Goal: Information Seeking & Learning: Learn about a topic

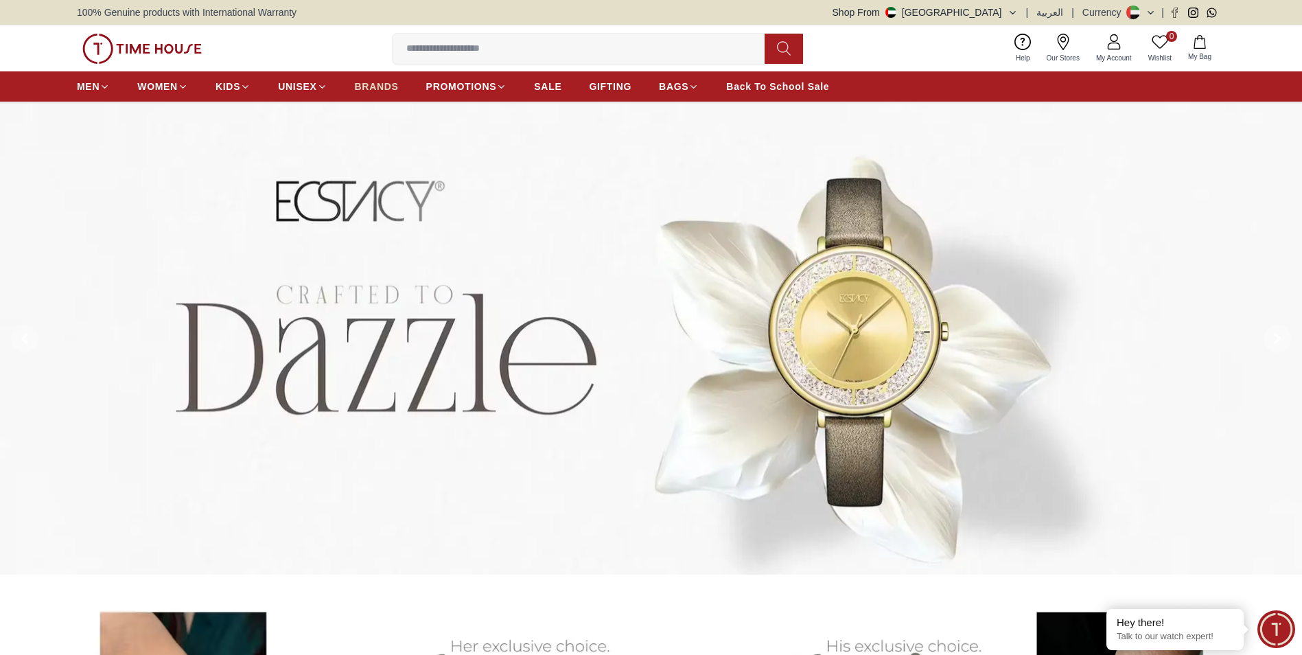
click at [384, 86] on span "BRANDS" at bounding box center [377, 87] width 44 height 14
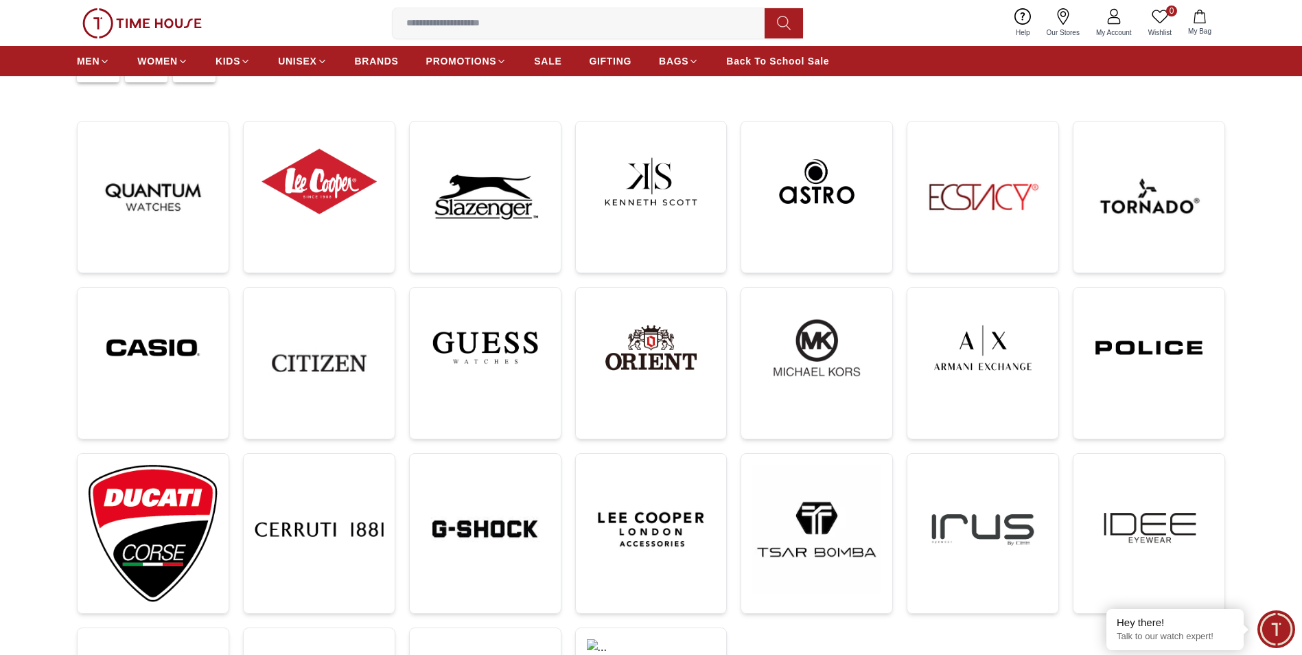
scroll to position [206, 0]
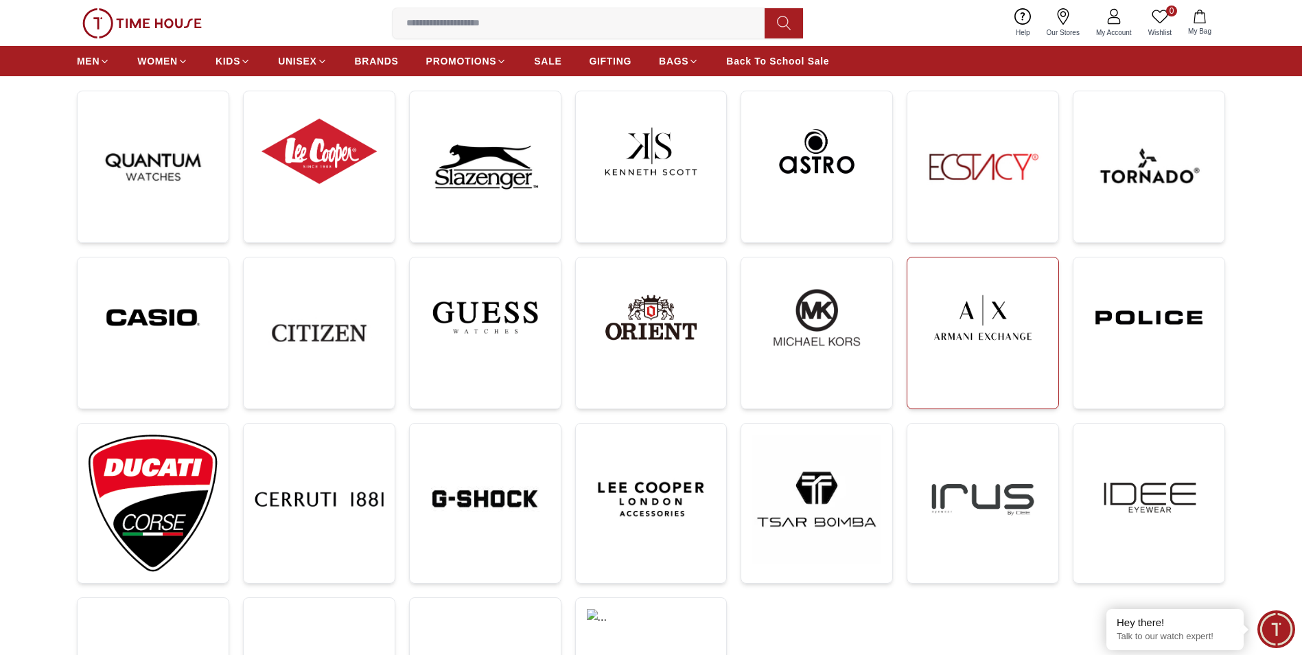
click at [977, 318] on img at bounding box center [982, 317] width 129 height 98
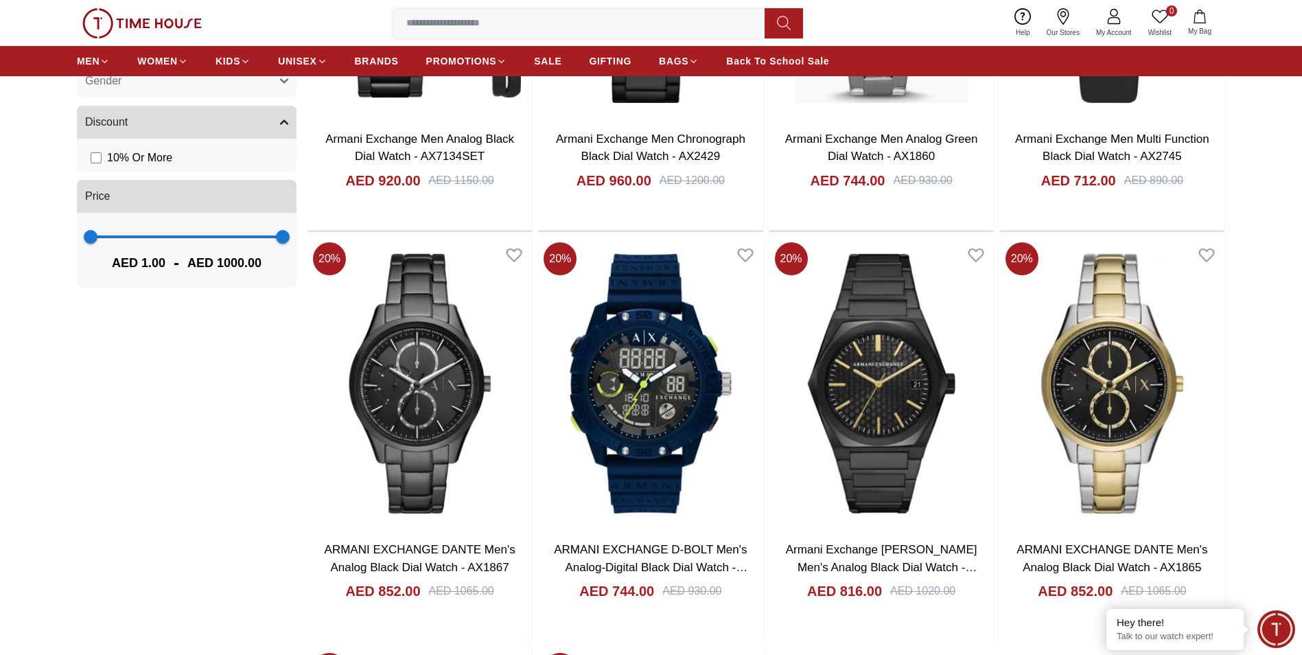
scroll to position [892, 0]
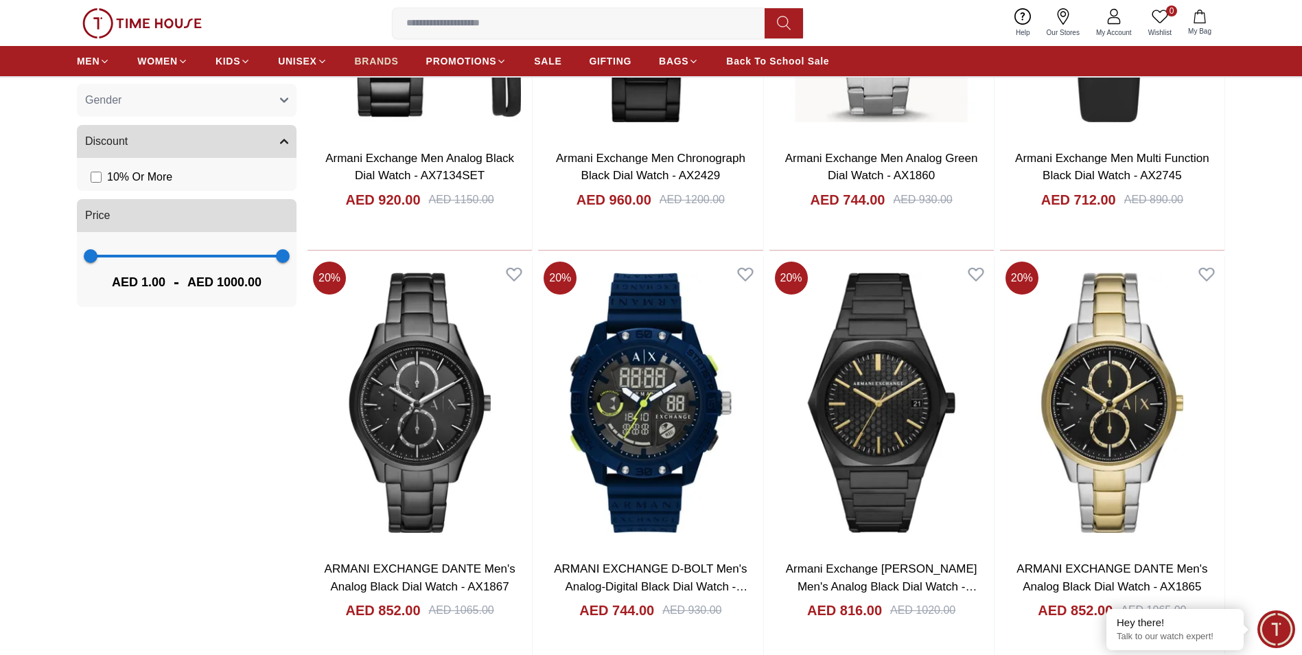
click at [380, 63] on span "BRANDS" at bounding box center [377, 61] width 44 height 14
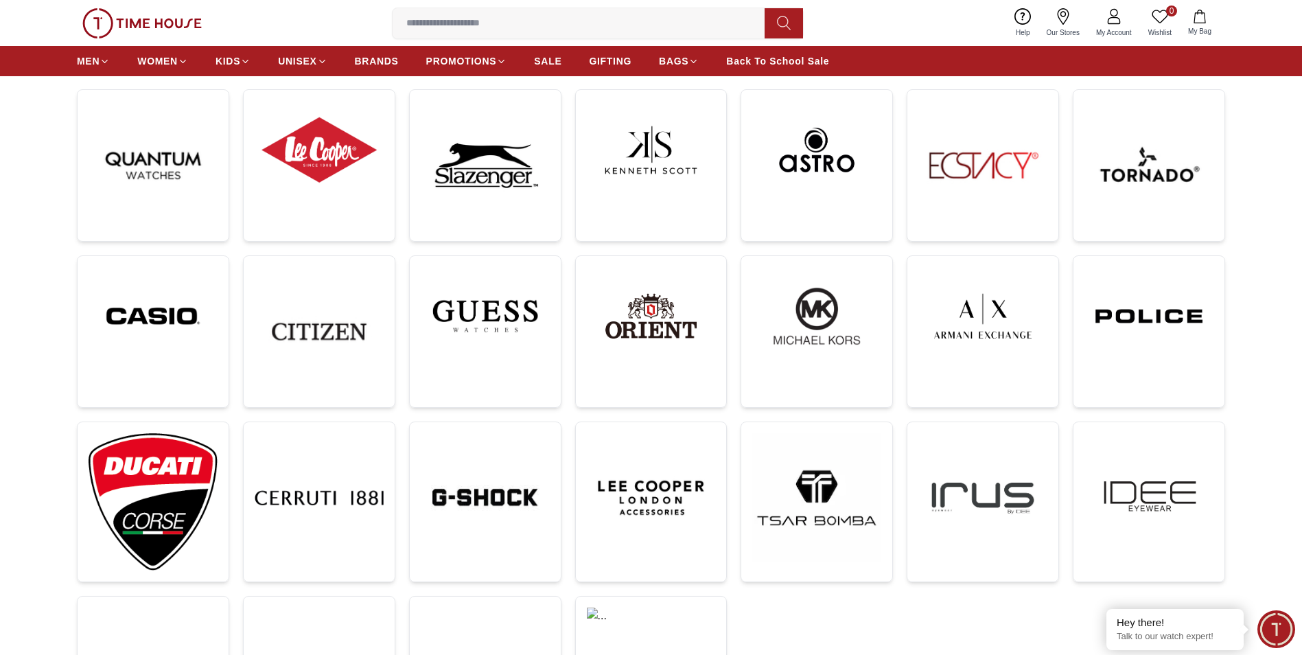
scroll to position [206, 0]
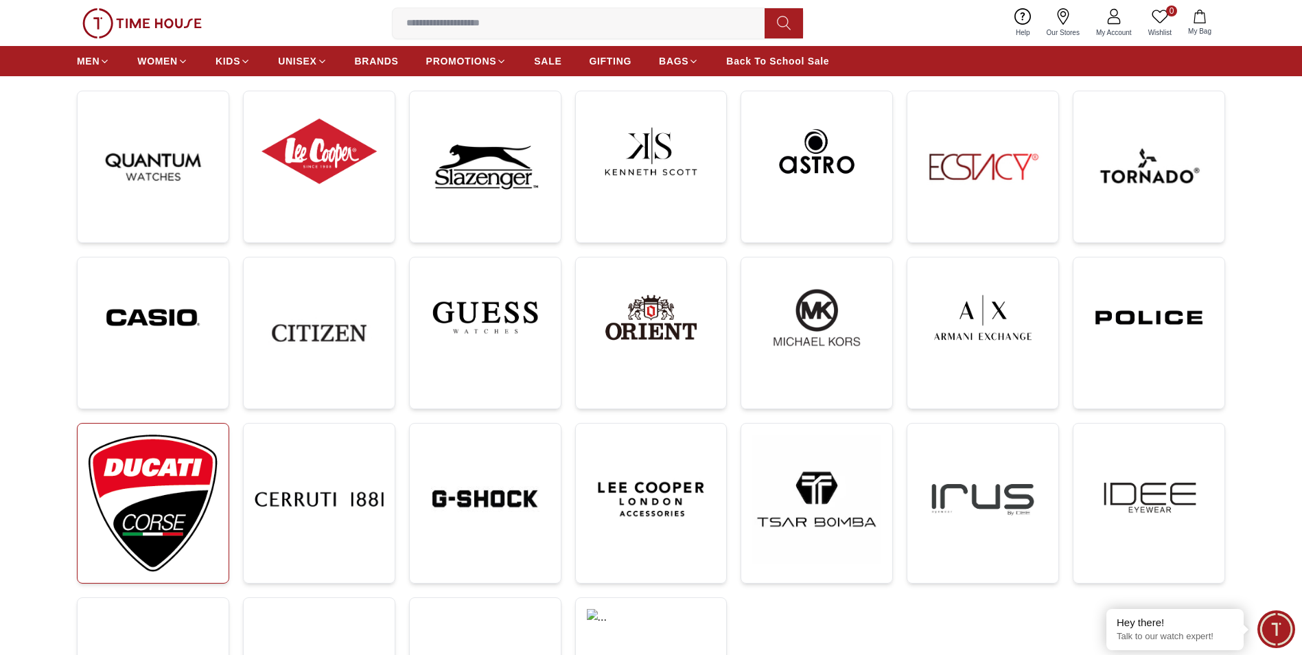
click at [153, 476] on img at bounding box center [153, 502] width 129 height 137
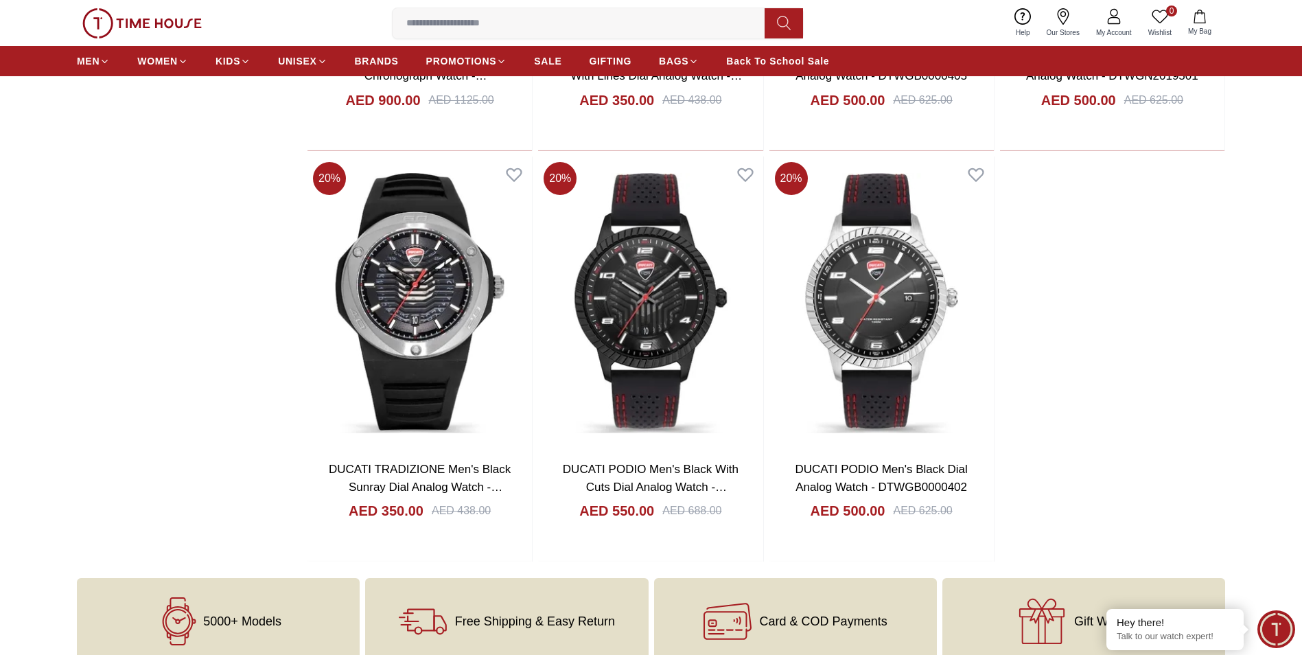
scroll to position [1853, 0]
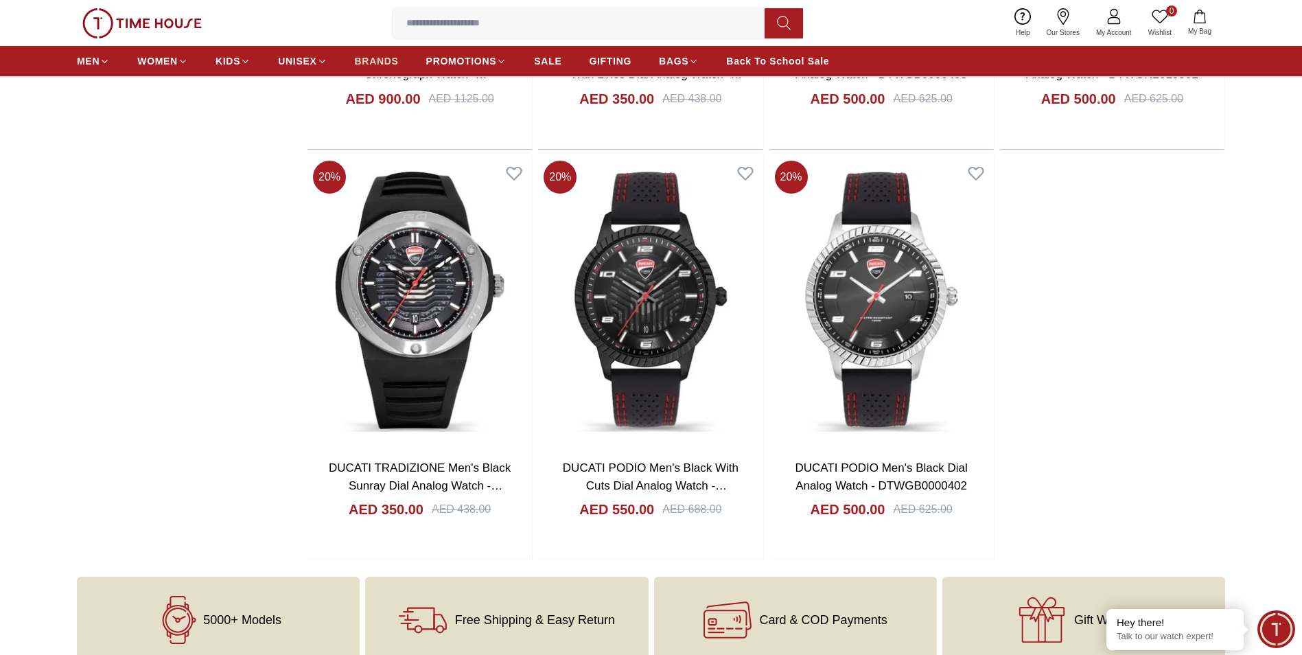
click at [382, 58] on span "BRANDS" at bounding box center [377, 61] width 44 height 14
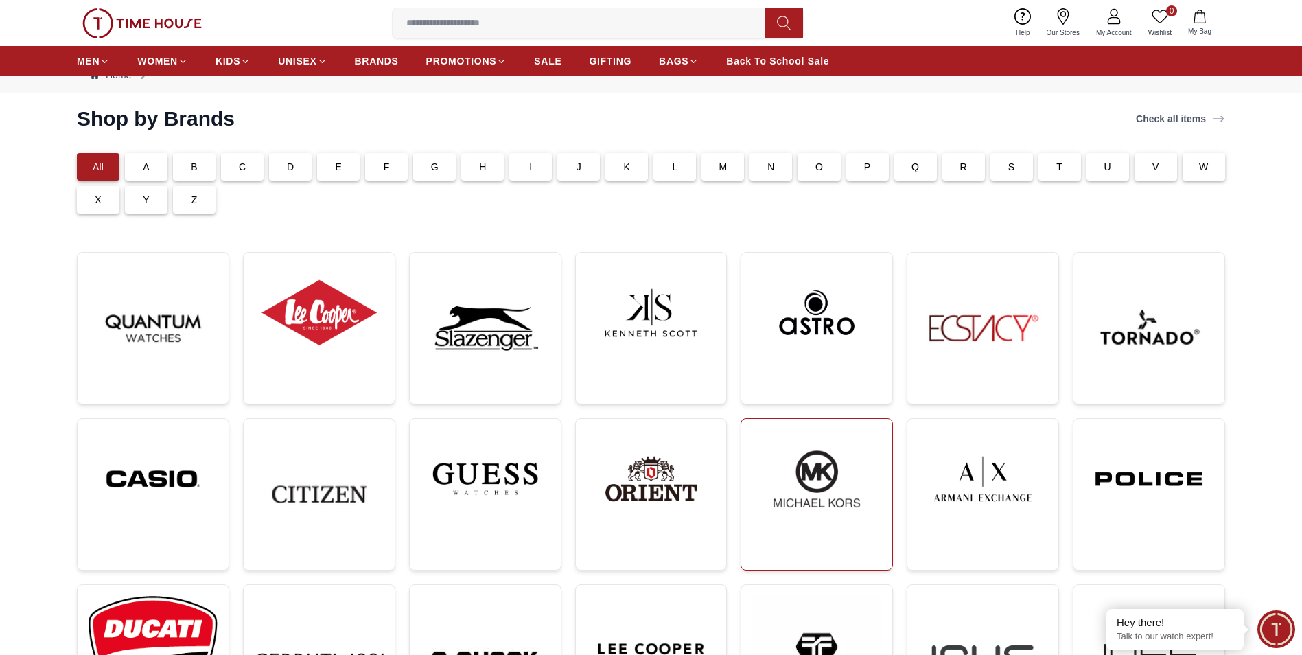
scroll to position [69, 0]
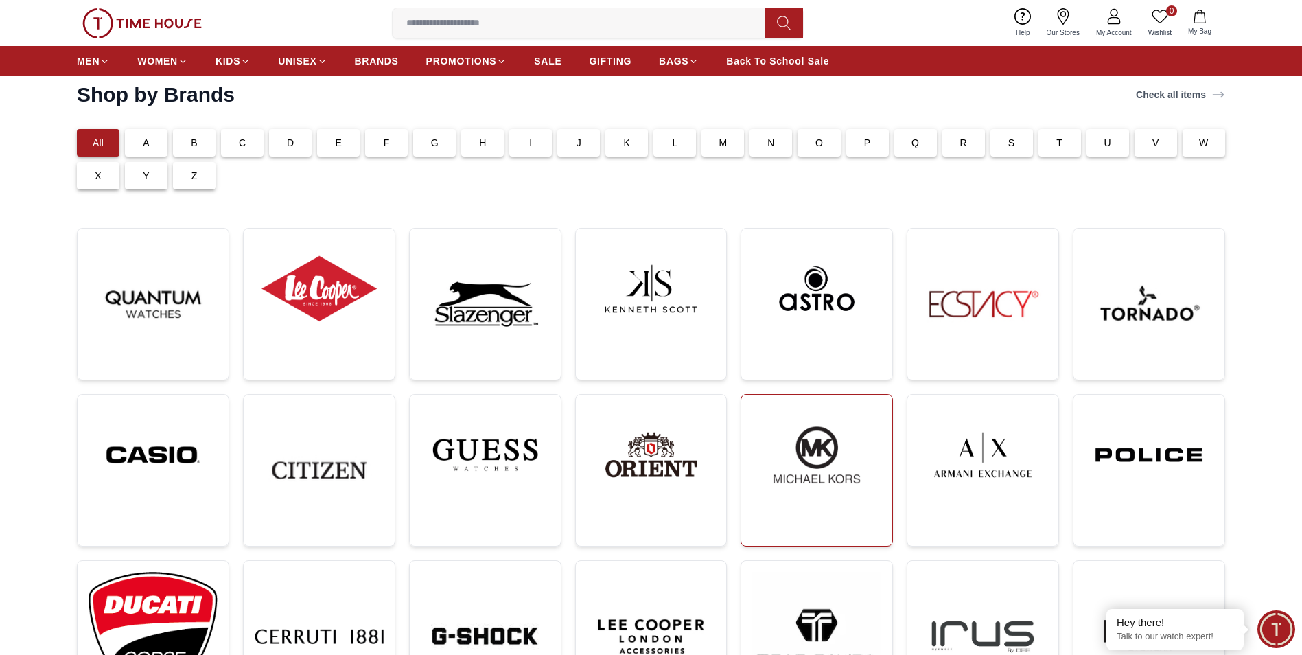
click at [811, 436] on img at bounding box center [816, 455] width 129 height 98
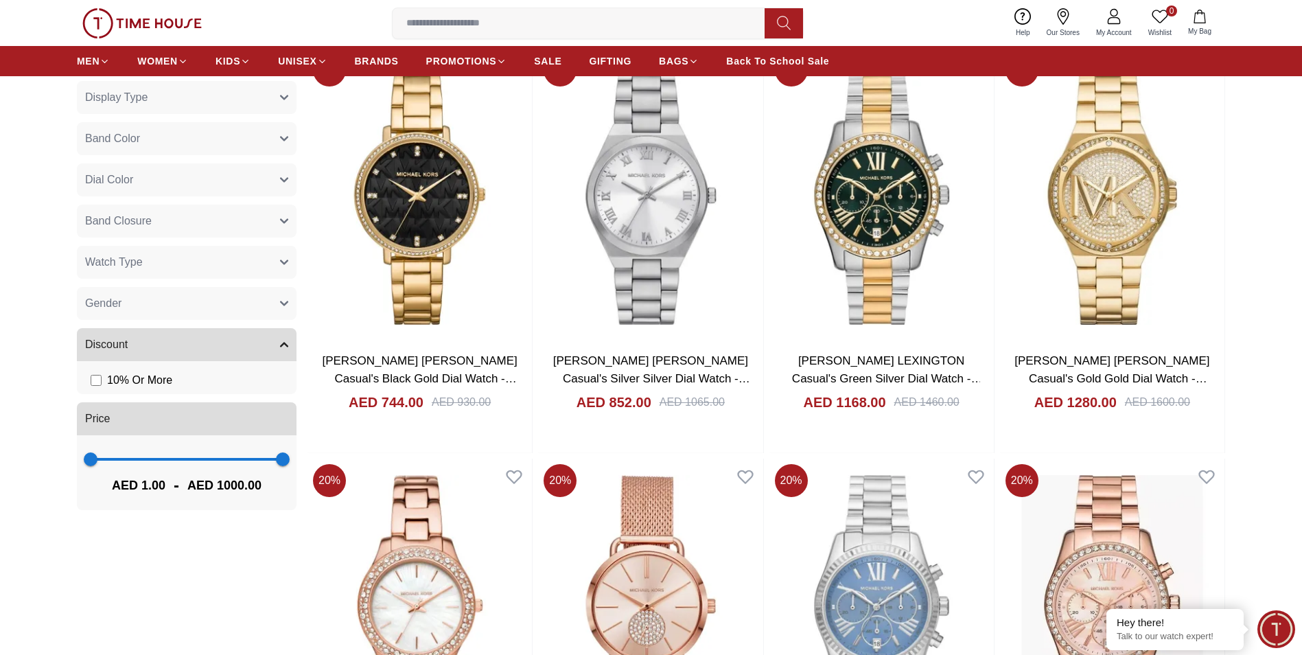
scroll to position [549, 0]
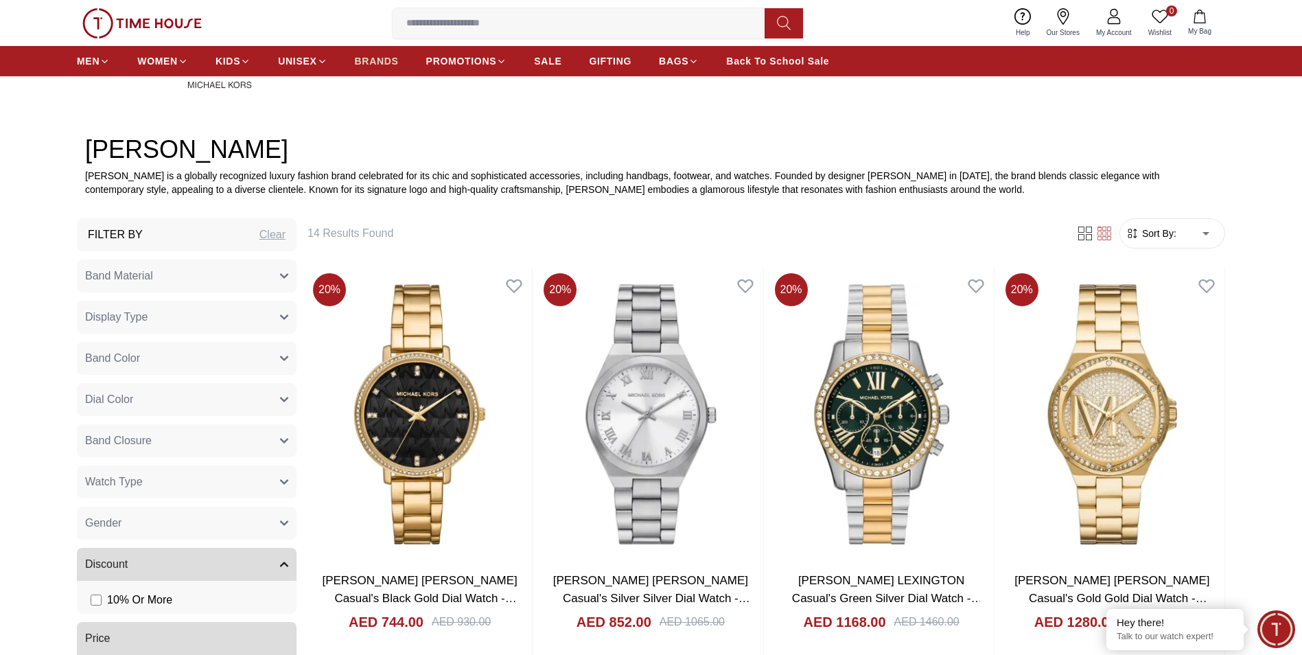
click at [371, 64] on span "BRANDS" at bounding box center [377, 61] width 44 height 14
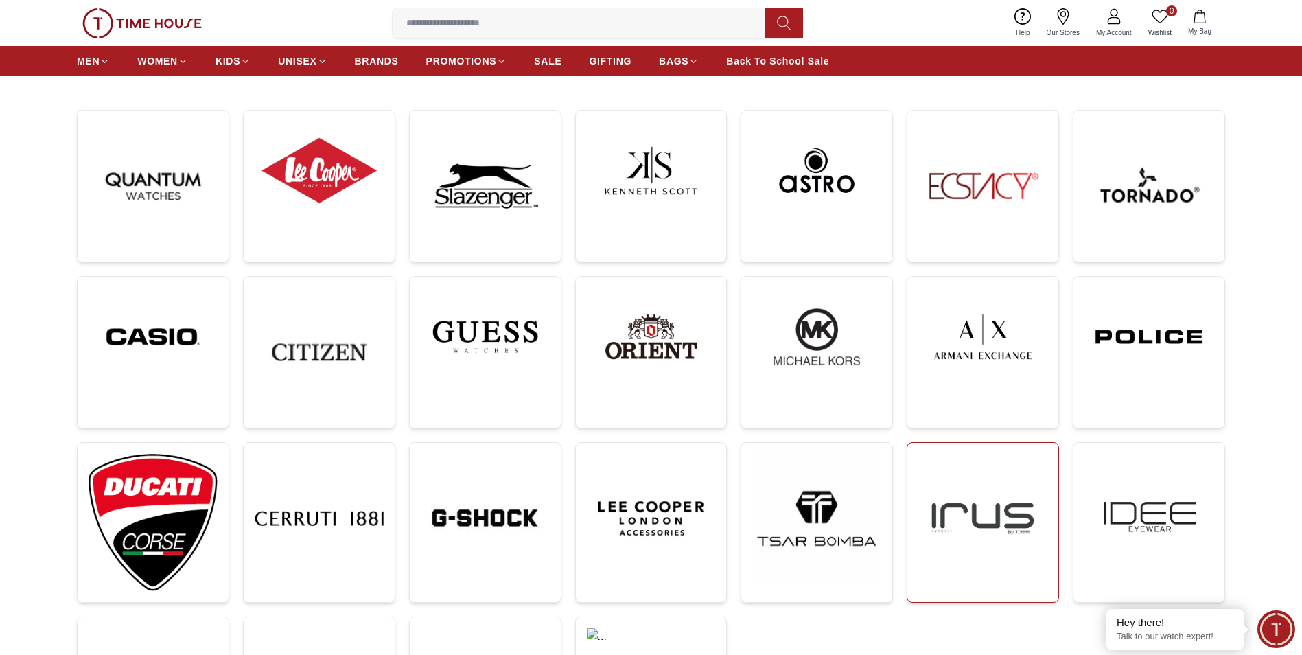
scroll to position [206, 0]
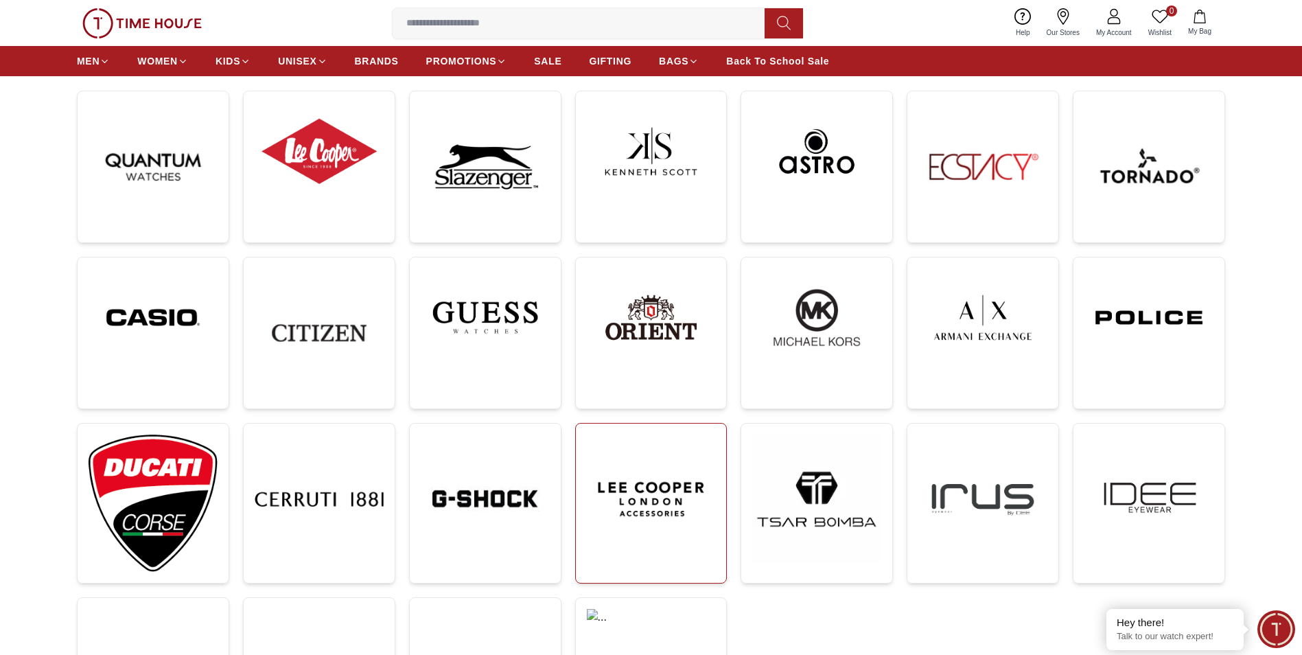
click at [645, 496] on img at bounding box center [651, 498] width 129 height 129
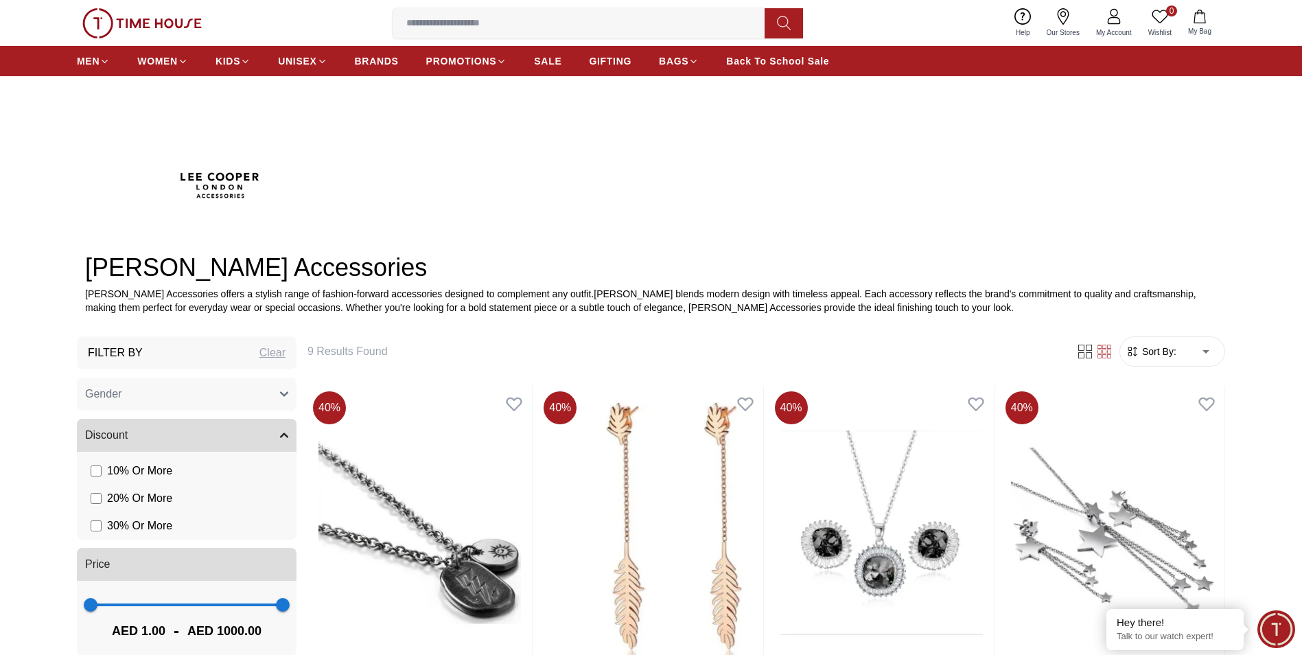
scroll to position [206, 0]
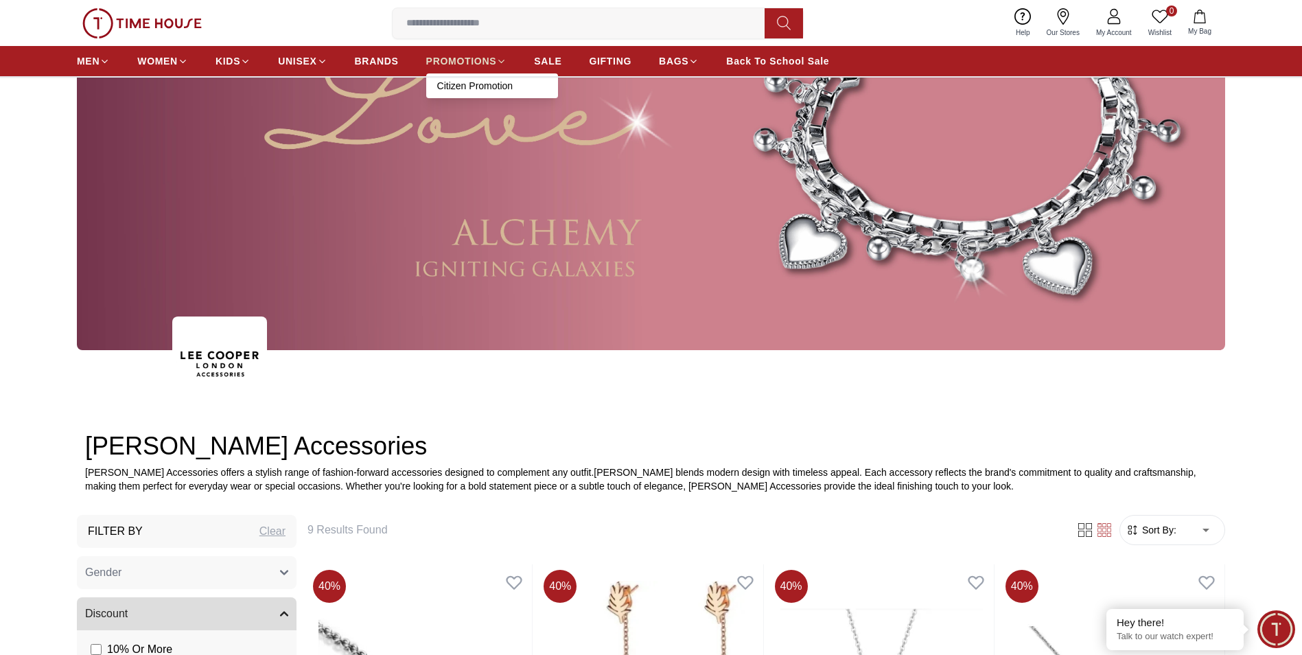
click at [457, 60] on span "PROMOTIONS" at bounding box center [461, 61] width 71 height 14
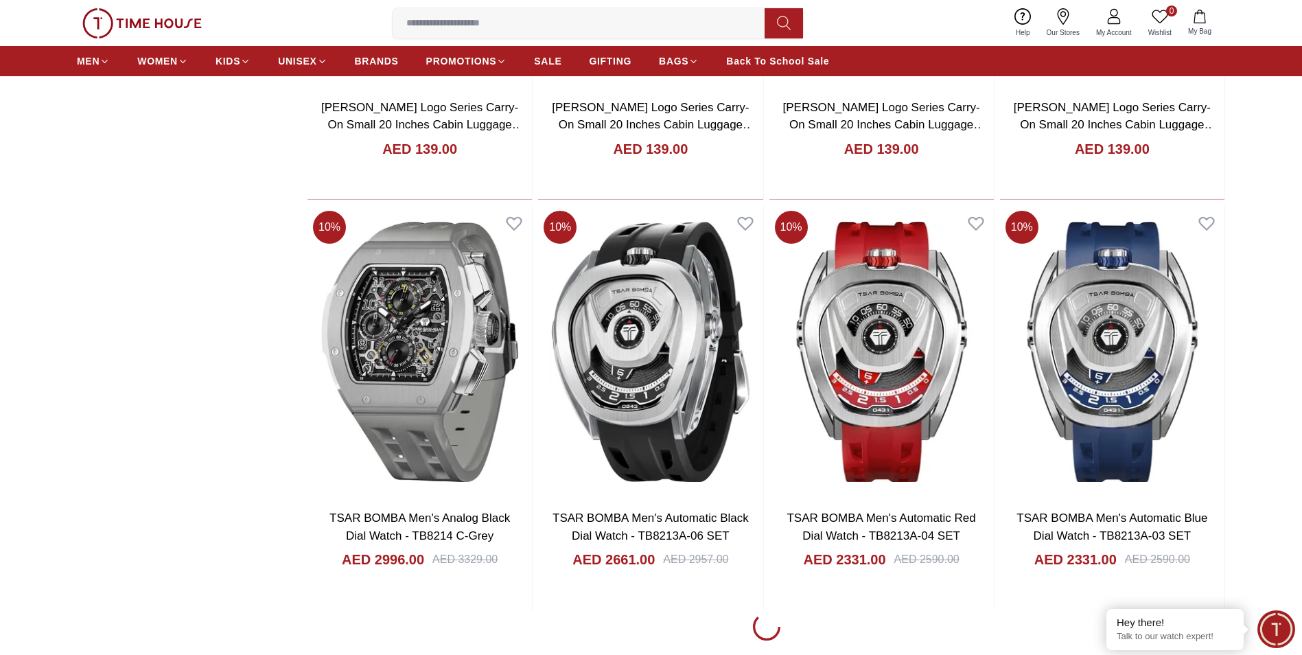
scroll to position [1853, 0]
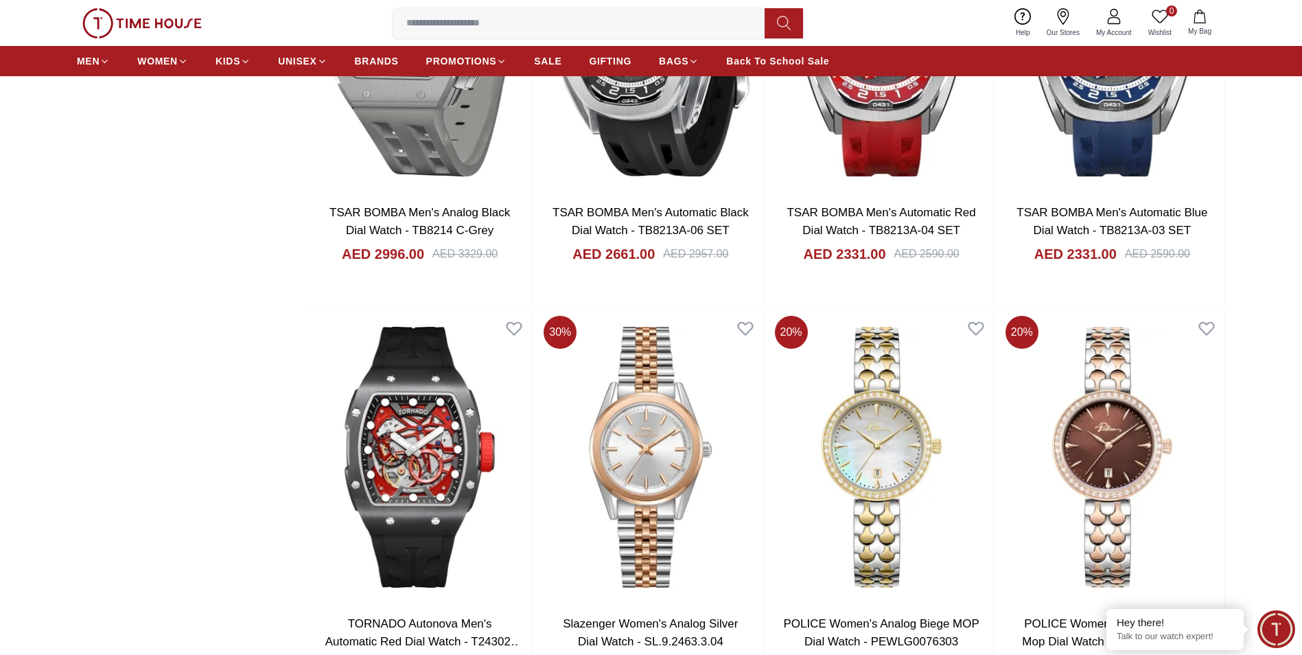
scroll to position [2196, 0]
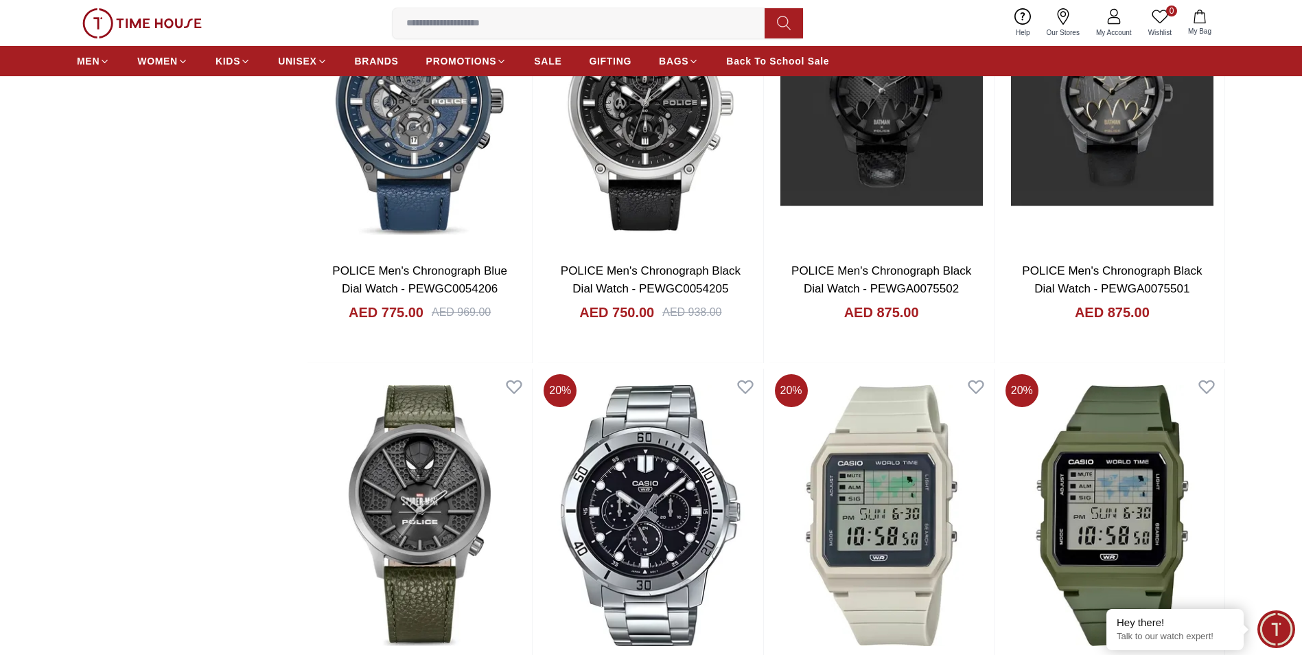
scroll to position [5766, 0]
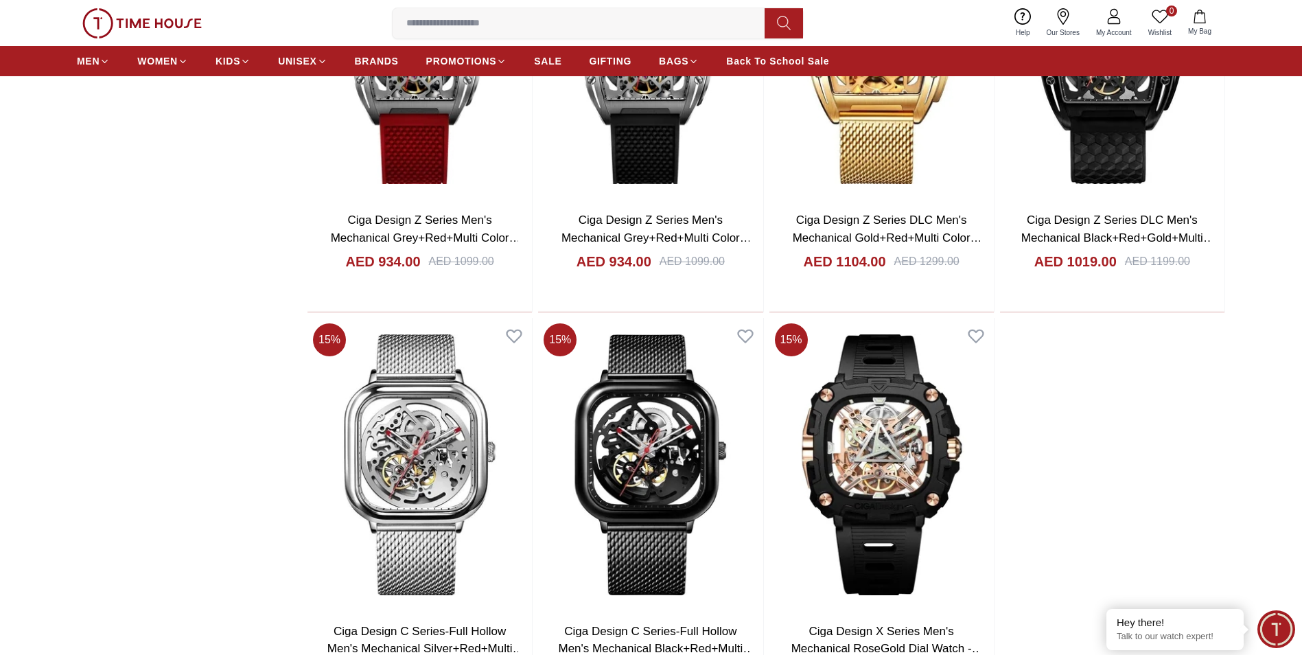
scroll to position [9884, 0]
